Goal: Navigation & Orientation: Find specific page/section

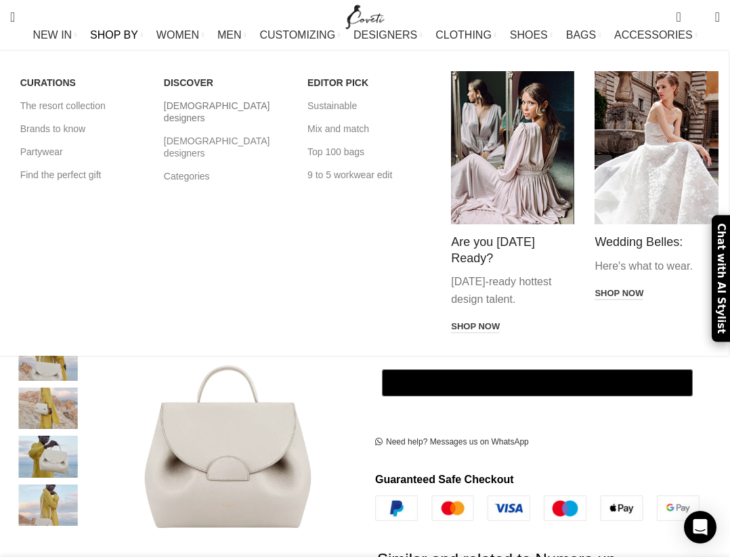
click at [198, 105] on link "[DEMOGRAPHIC_DATA] designers" at bounding box center [225, 111] width 123 height 35
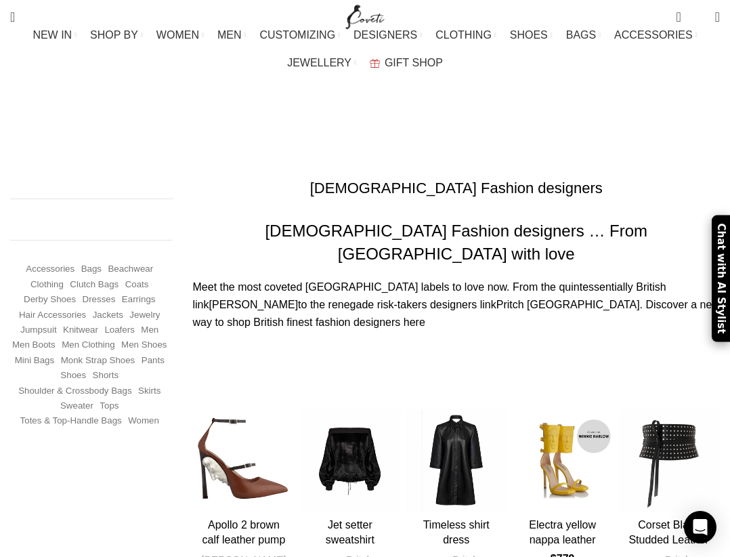
click at [563, 519] on link "Electra yellow nappa leather sandal" at bounding box center [562, 540] width 67 height 42
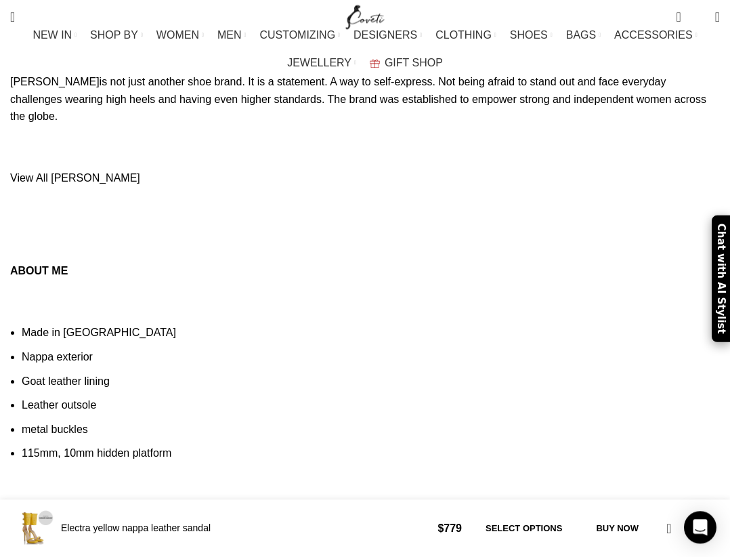
scroll to position [1096, 0]
